Goal: Task Accomplishment & Management: Complete application form

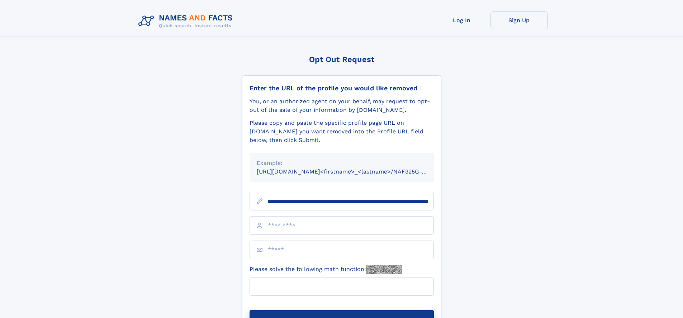
scroll to position [0, 85]
type input "**********"
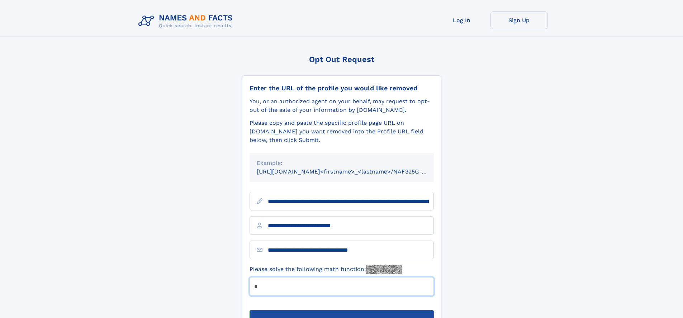
type input "*"
click at [341, 310] on button "Submit Opt Out Request" at bounding box center [342, 321] width 184 height 23
